Goal: Task Accomplishment & Management: Use online tool/utility

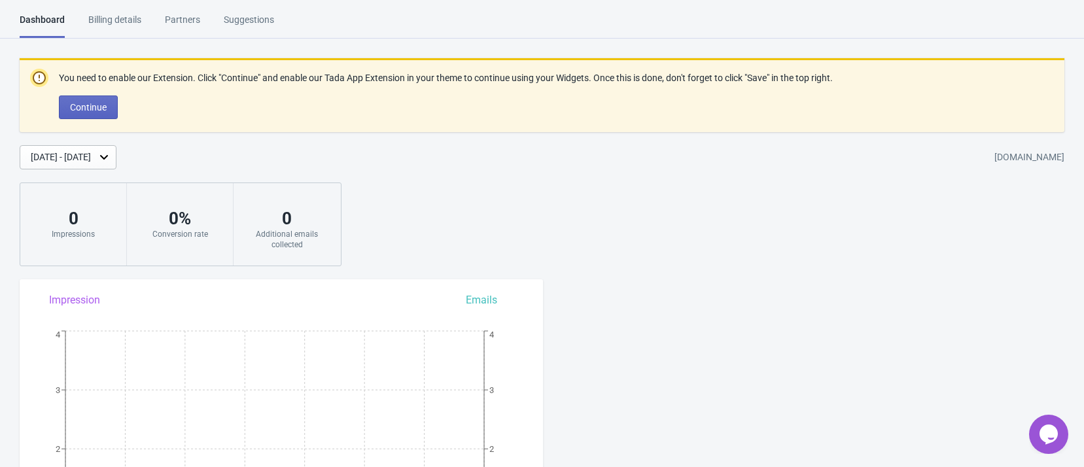
click at [120, 21] on div "Billing details" at bounding box center [114, 24] width 53 height 23
click at [115, 18] on div "Billing details" at bounding box center [114, 24] width 53 height 23
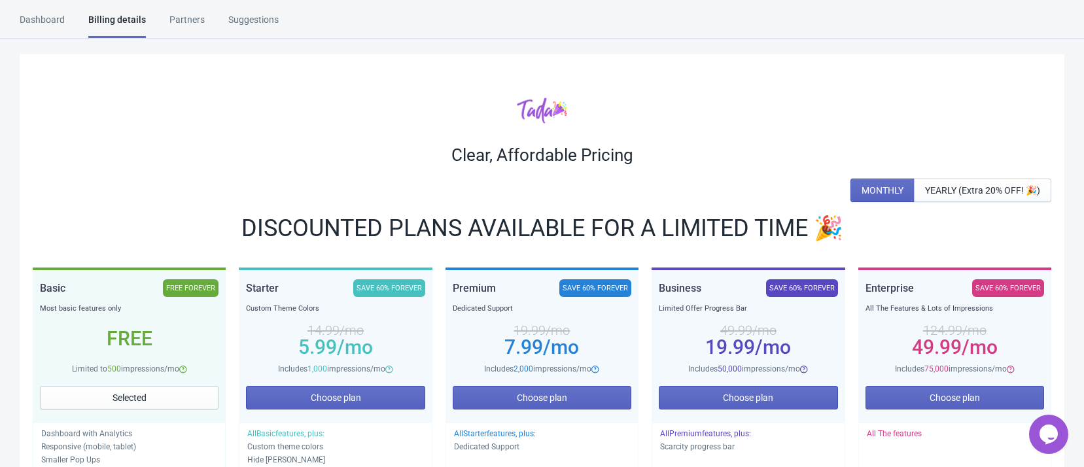
click at [53, 20] on div "Dashboard" at bounding box center [42, 24] width 45 height 23
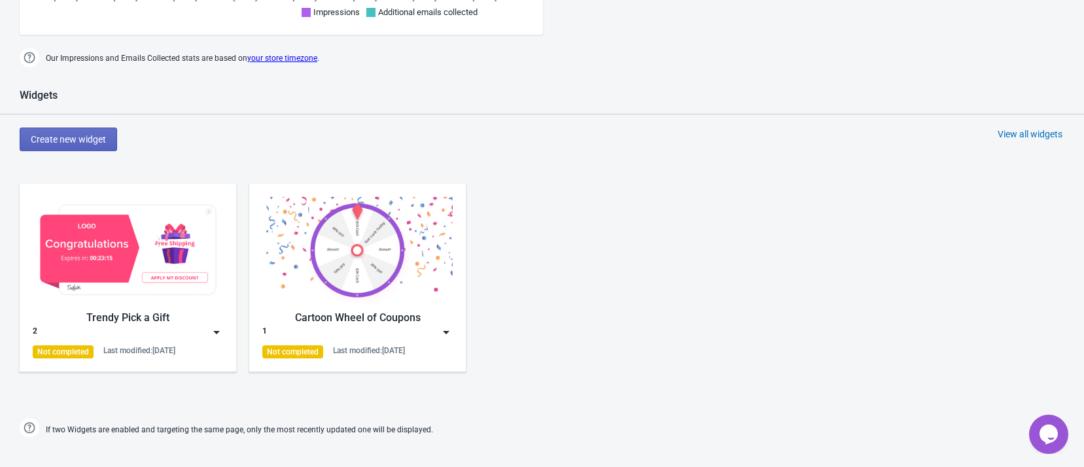
scroll to position [687, 0]
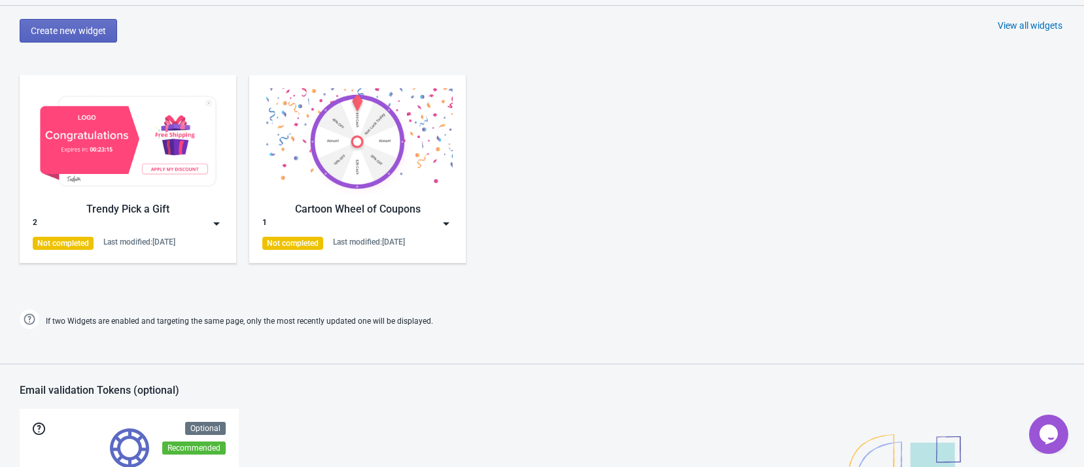
click at [98, 162] on img at bounding box center [128, 141] width 190 height 107
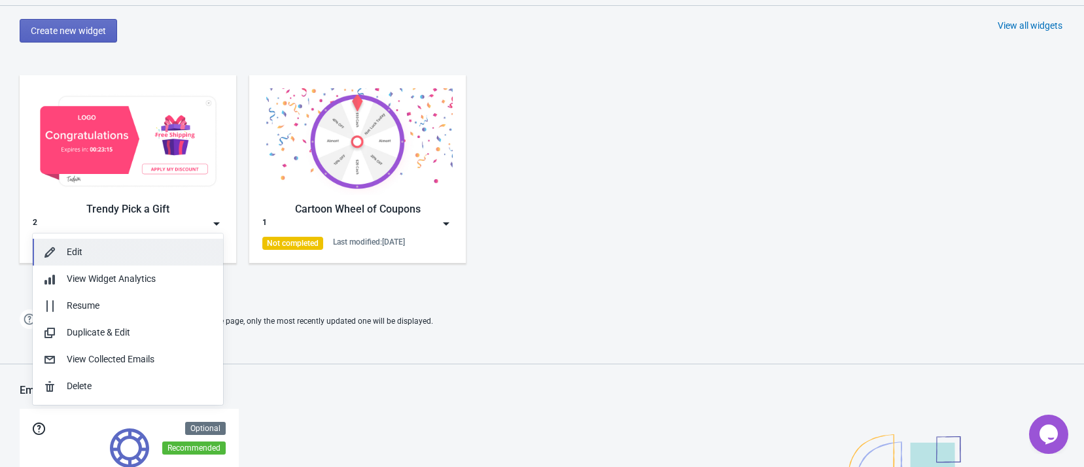
click at [106, 242] on button "Edit" at bounding box center [128, 252] width 190 height 27
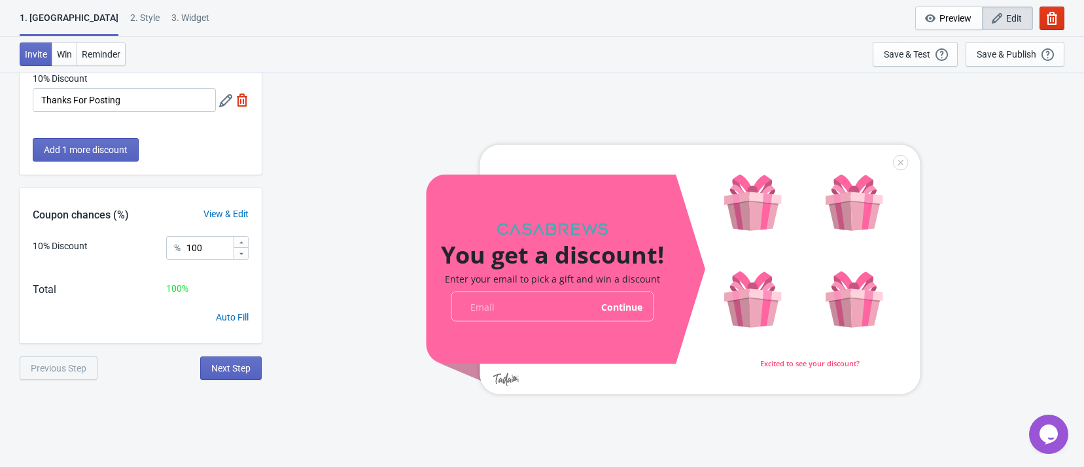
scroll to position [72, 0]
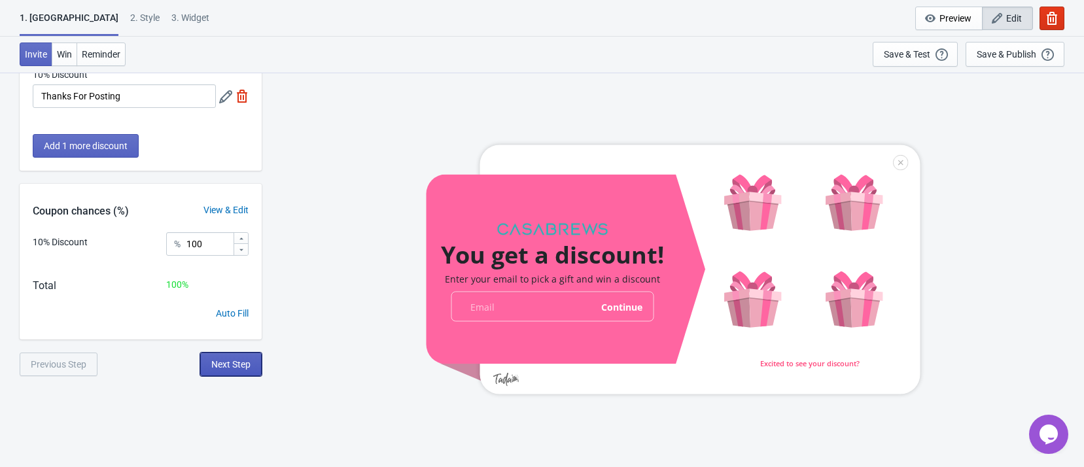
click at [232, 361] on span "Next Step" at bounding box center [230, 364] width 39 height 10
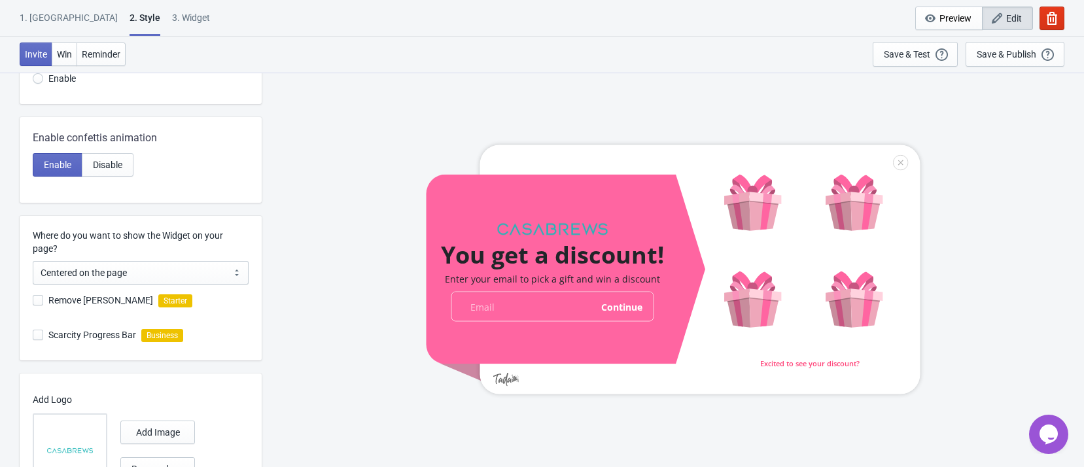
scroll to position [324, 0]
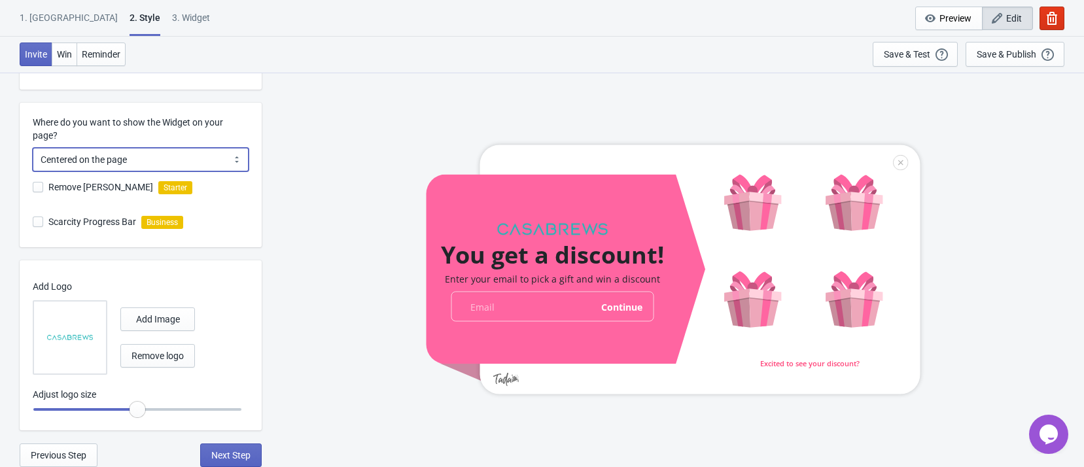
drag, startPoint x: 193, startPoint y: 150, endPoint x: 194, endPoint y: 160, distance: 9.9
click at [193, 150] on select "Centered on the page Left side of the page" at bounding box center [141, 160] width 216 height 24
click at [336, 162] on div "You get a discount! Enter your email to pick a gift and win a discount email-in…" at bounding box center [672, 269] width 809 height 394
click at [48, 15] on div "1. [GEOGRAPHIC_DATA]" at bounding box center [69, 22] width 98 height 23
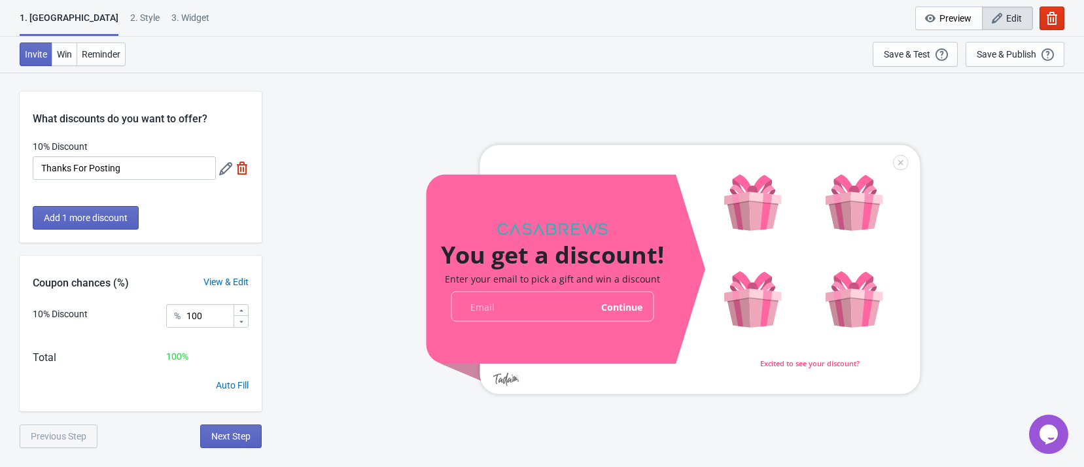
click at [989, 143] on div "You get a discount! Enter your email to pick a gift and win a discount email-in…" at bounding box center [672, 269] width 809 height 394
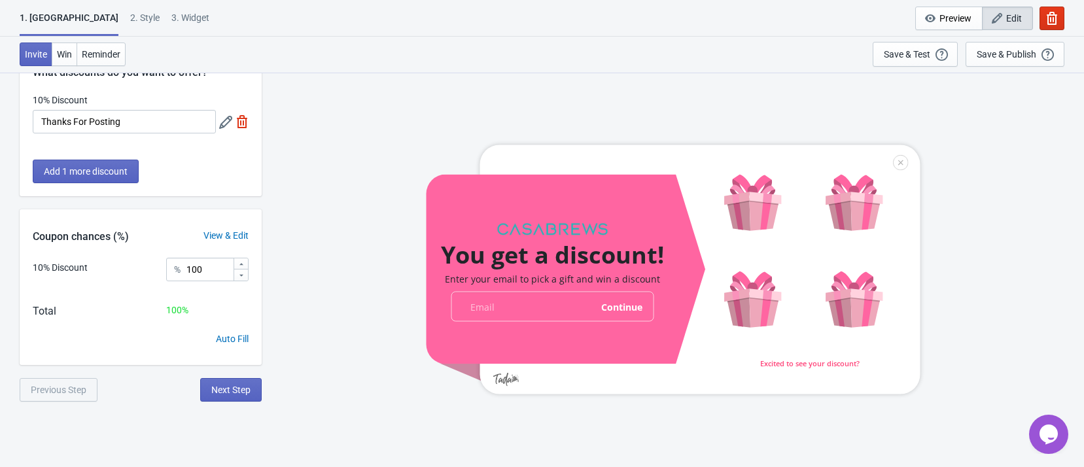
scroll to position [72, 0]
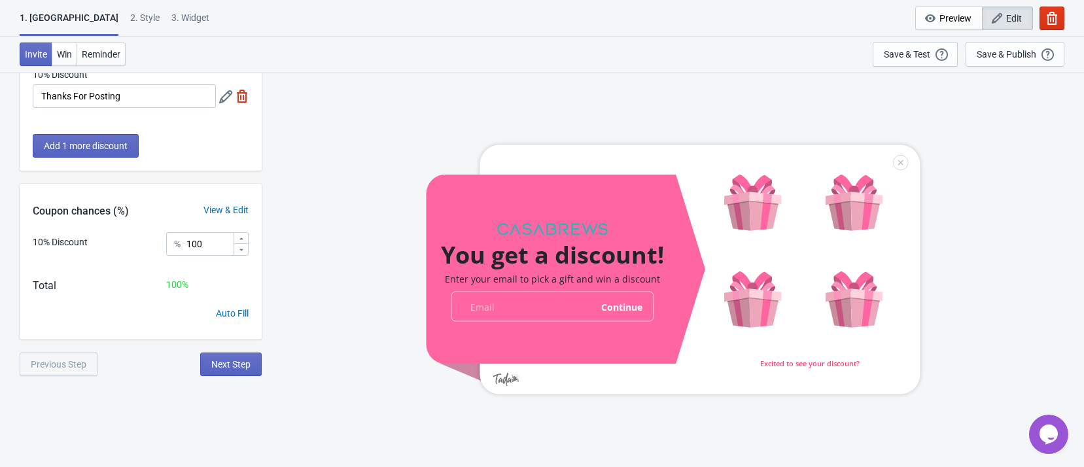
click at [67, 359] on div "Previous Step" at bounding box center [59, 365] width 78 height 24
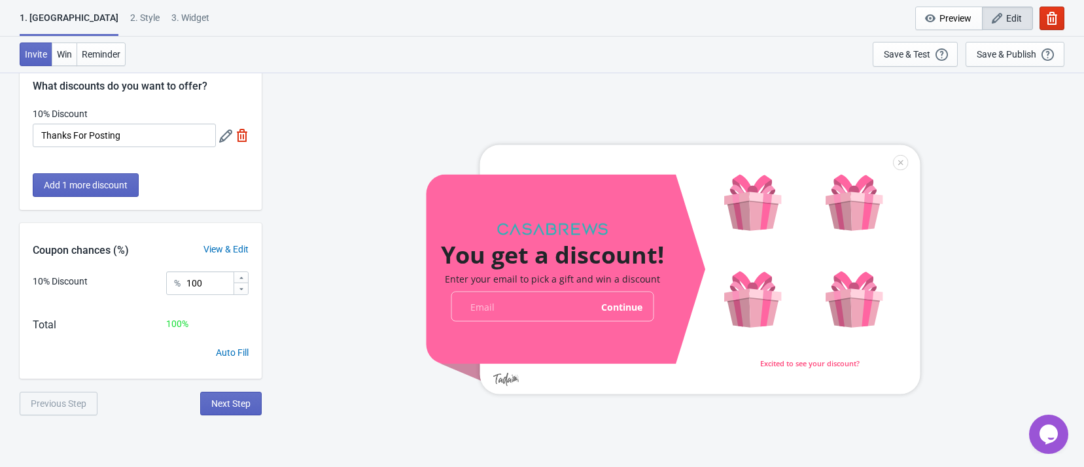
scroll to position [0, 0]
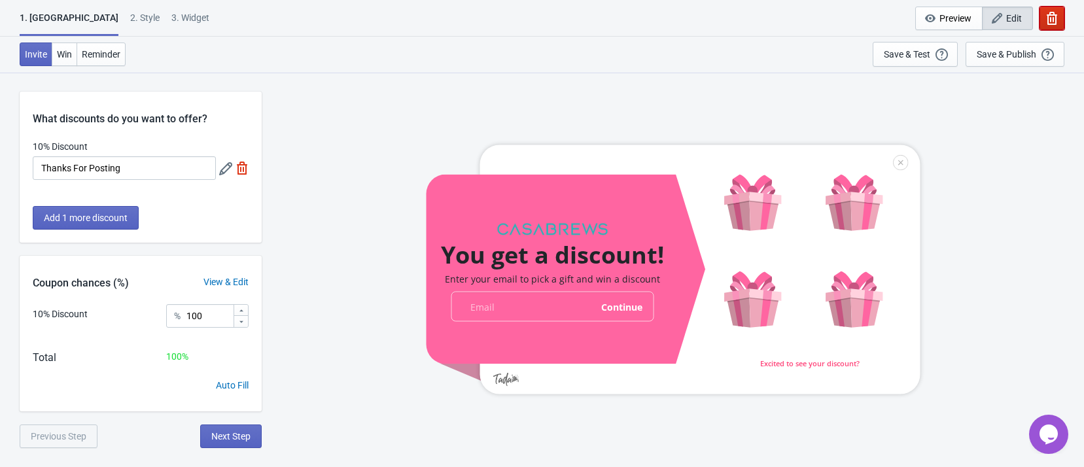
click at [1053, 21] on icon "button" at bounding box center [1051, 18] width 10 height 13
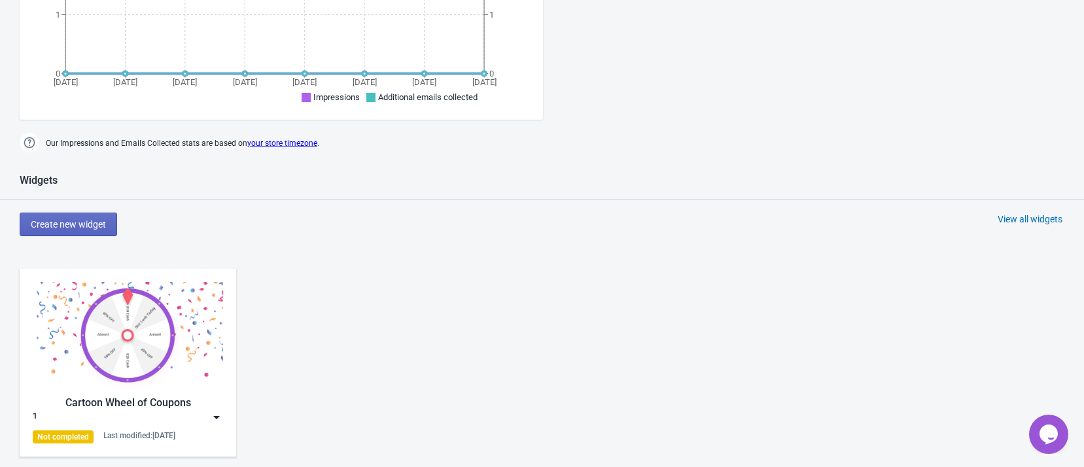
scroll to position [523, 0]
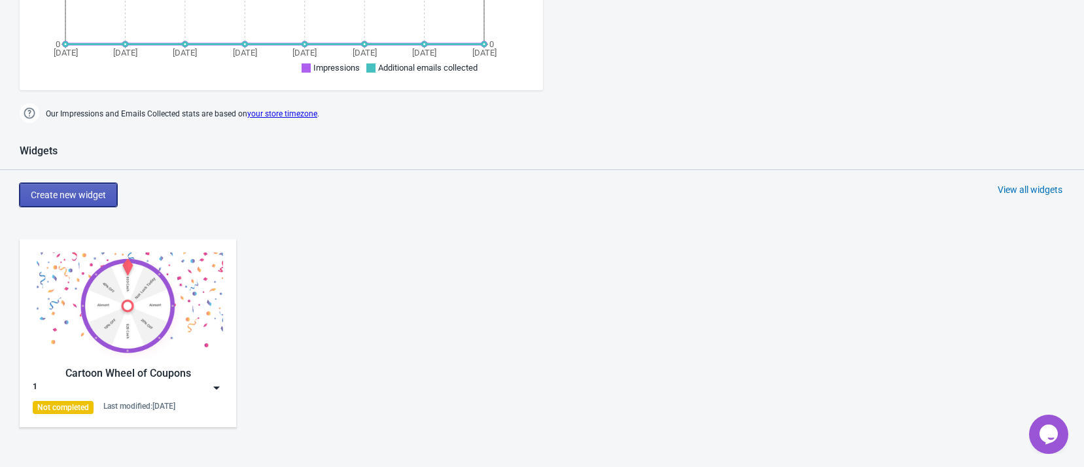
click at [97, 202] on button "Create new widget" at bounding box center [68, 195] width 97 height 24
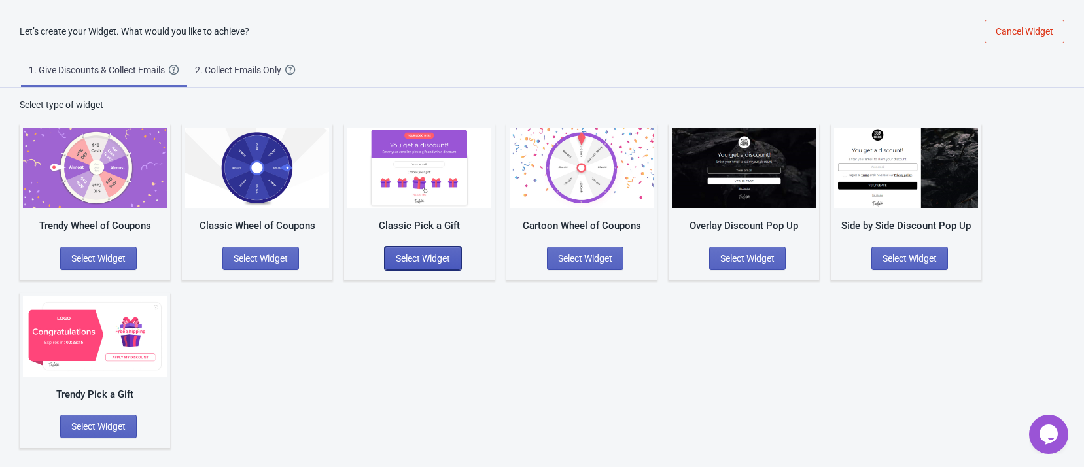
click at [453, 260] on button "Select Widget" at bounding box center [423, 259] width 77 height 24
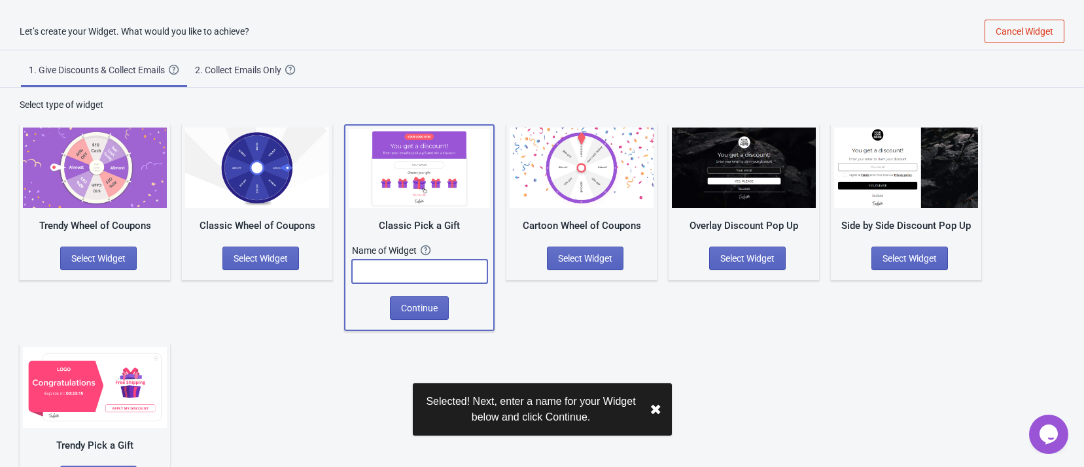
click at [454, 262] on input "text" at bounding box center [419, 272] width 135 height 24
type input "3"
click at [431, 308] on span "Continue" at bounding box center [419, 308] width 37 height 10
